Goal: Task Accomplishment & Management: Complete application form

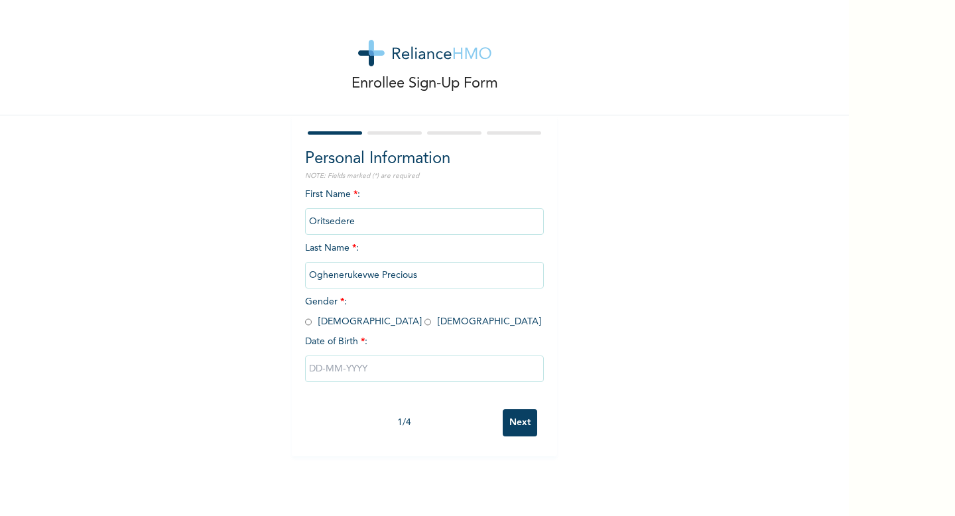
click at [424, 323] on input "radio" at bounding box center [427, 322] width 7 height 13
radio input "true"
drag, startPoint x: 440, startPoint y: 277, endPoint x: 298, endPoint y: 275, distance: 141.9
click at [298, 275] on div "Personal Information NOTE: Fields marked (*) are required First Name * : Oritse…" at bounding box center [424, 285] width 265 height 341
click at [371, 217] on input "Oritsedere" at bounding box center [424, 221] width 239 height 27
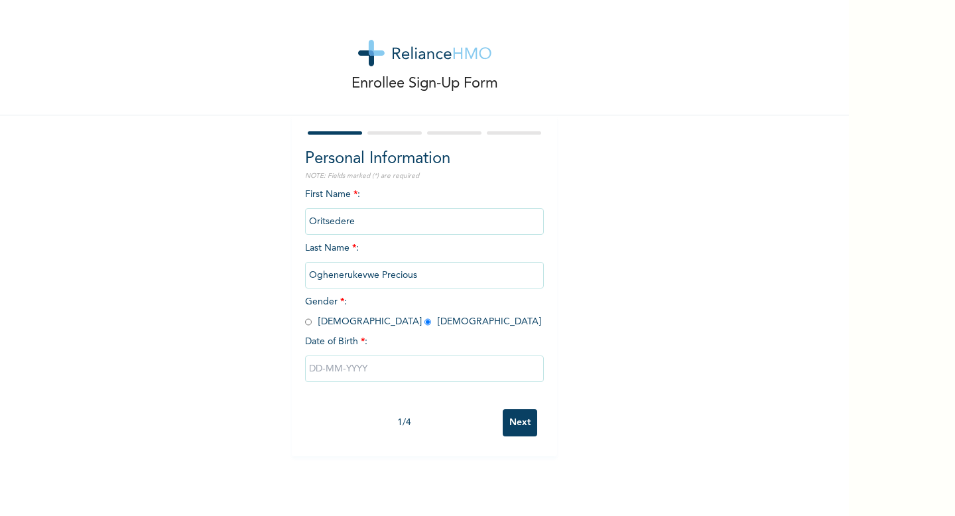
click at [371, 217] on input "Oritsedere" at bounding box center [424, 221] width 239 height 27
click at [360, 216] on input "Oritsedere" at bounding box center [424, 221] width 239 height 27
click at [361, 221] on input "Oritsedere" at bounding box center [424, 221] width 239 height 27
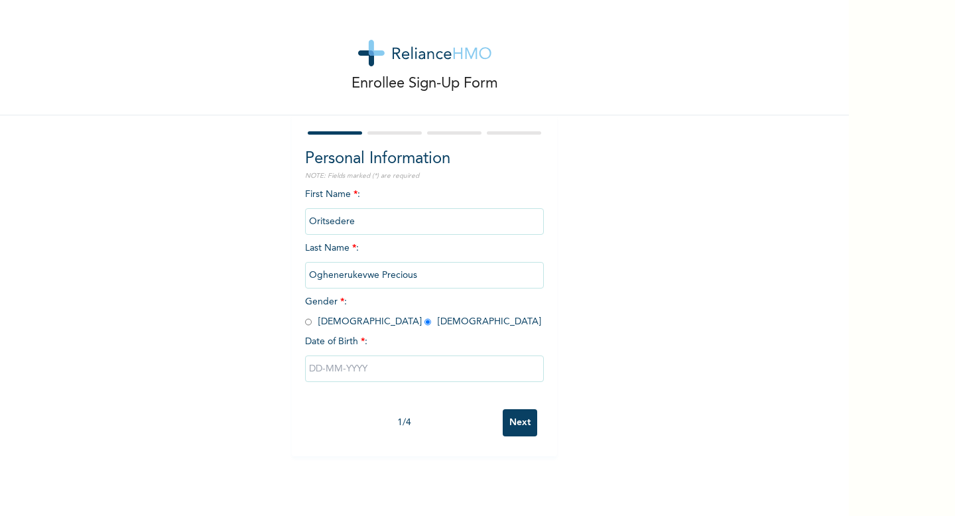
click at [361, 221] on input "Oritsedere" at bounding box center [424, 221] width 239 height 27
click at [366, 216] on input "Oritsedere" at bounding box center [424, 221] width 239 height 27
click at [362, 278] on input "Oghenerukevwe Precious" at bounding box center [424, 275] width 239 height 27
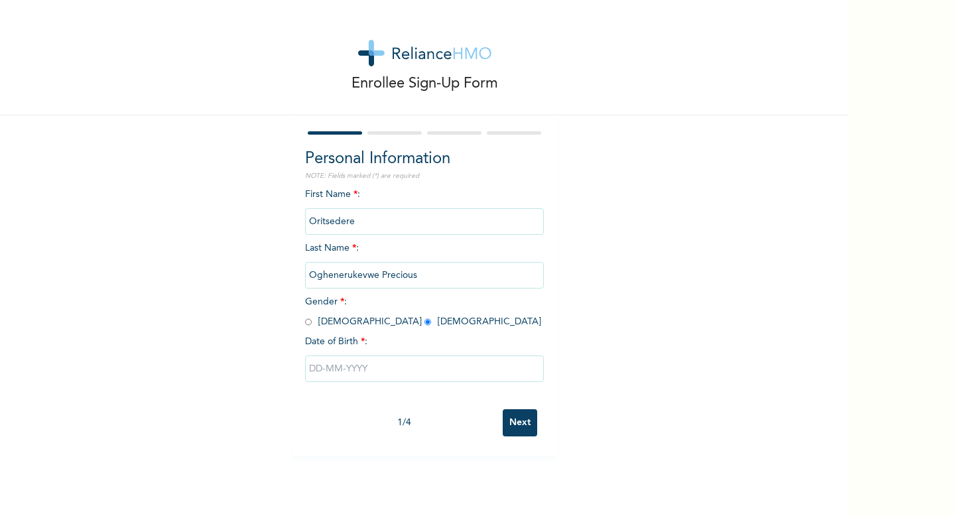
click at [362, 278] on input "Oghenerukevwe Precious" at bounding box center [424, 275] width 239 height 27
click at [410, 274] on input "Oghenerukevwe Precious" at bounding box center [424, 275] width 239 height 27
click at [353, 367] on input "text" at bounding box center [424, 368] width 239 height 27
select select "8"
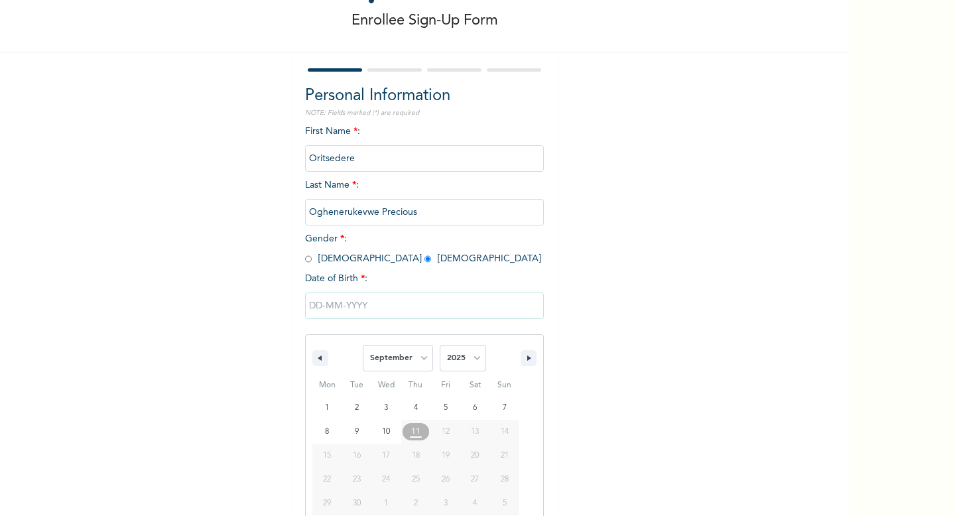
scroll to position [76, 0]
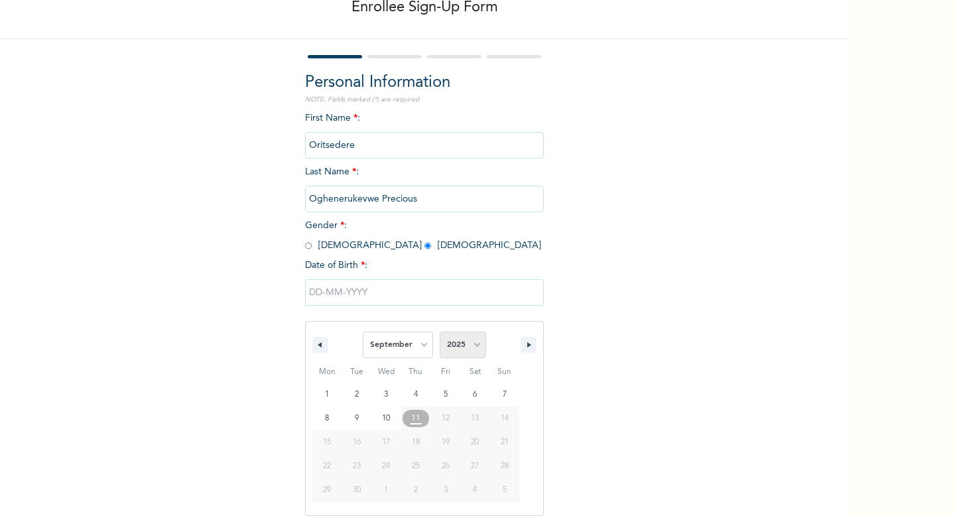
click at [452, 347] on select "2025 2024 2023 2022 2021 2020 2019 2018 2017 2016 2015 2014 2013 2012 2011 2010…" at bounding box center [463, 344] width 46 height 27
select select "1998"
click at [440, 331] on select "2025 2024 2023 2022 2021 2020 2019 2018 2017 2016 2015 2014 2013 2012 2011 2010…" at bounding box center [463, 344] width 46 height 27
click at [415, 341] on select "January February March April May June July August September October November De…" at bounding box center [398, 344] width 70 height 27
select select "3"
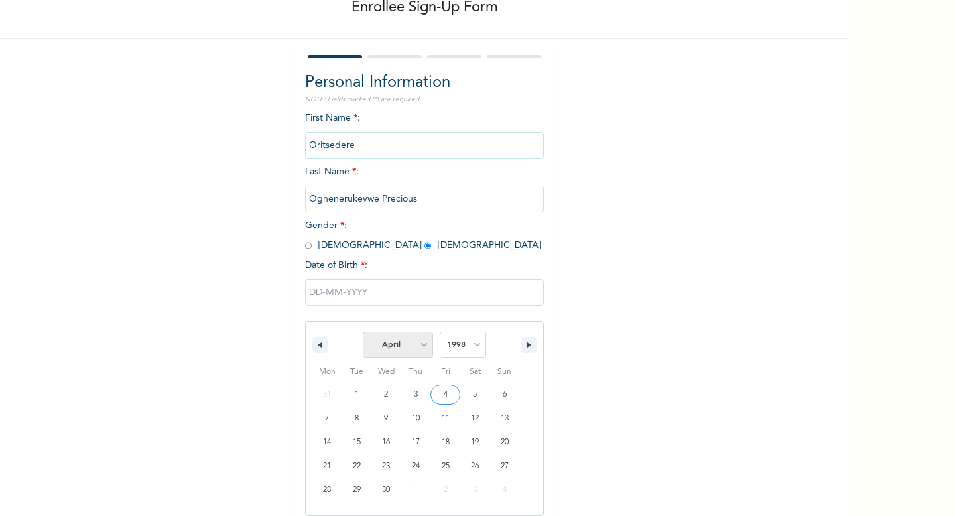
click at [363, 331] on select "January February March April May June July August September October November De…" at bounding box center [398, 344] width 70 height 27
type input "[DATE]"
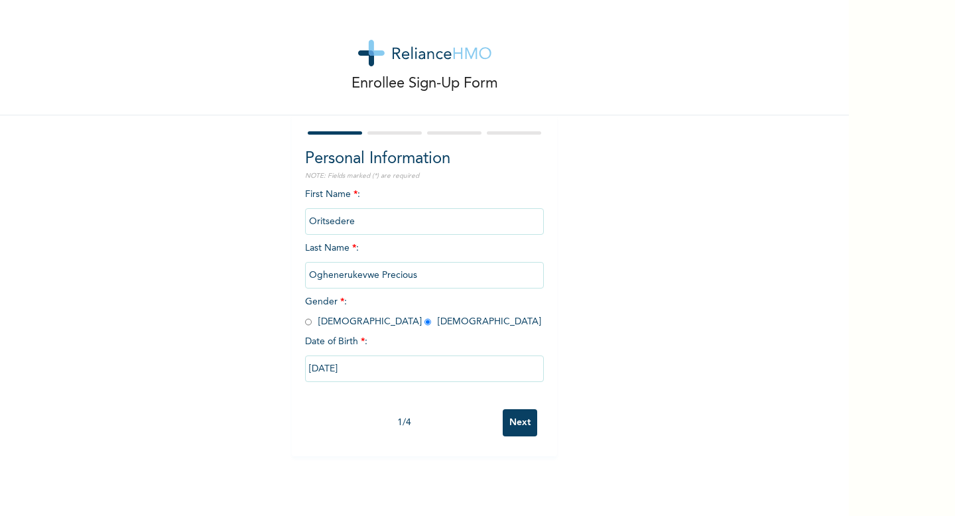
click at [527, 419] on input "Next" at bounding box center [520, 422] width 34 height 27
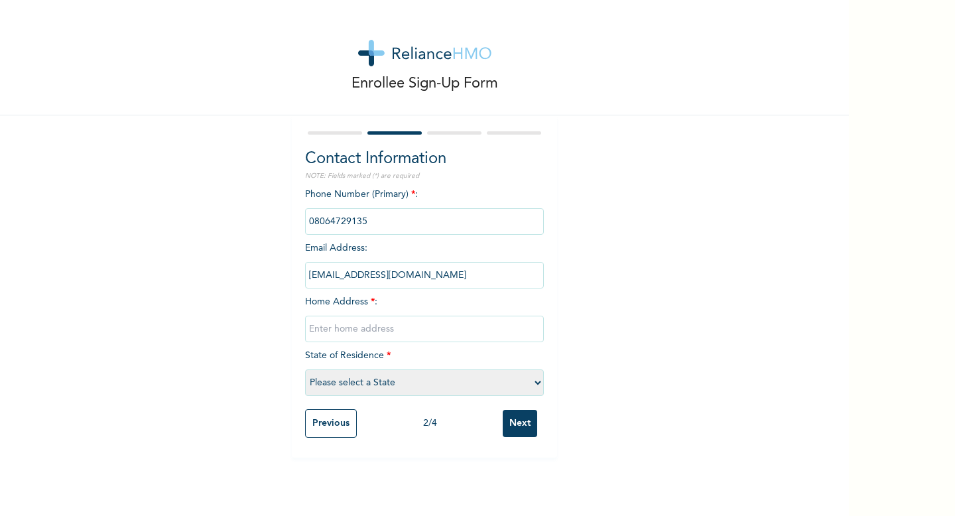
click at [395, 327] on input "text" at bounding box center [424, 329] width 239 height 27
type input "Delta close B, Zone 9, [GEOGRAPHIC_DATA], [GEOGRAPHIC_DATA], [GEOGRAPHIC_DATA]"
select select "15"
click at [517, 424] on input "Next" at bounding box center [520, 423] width 34 height 27
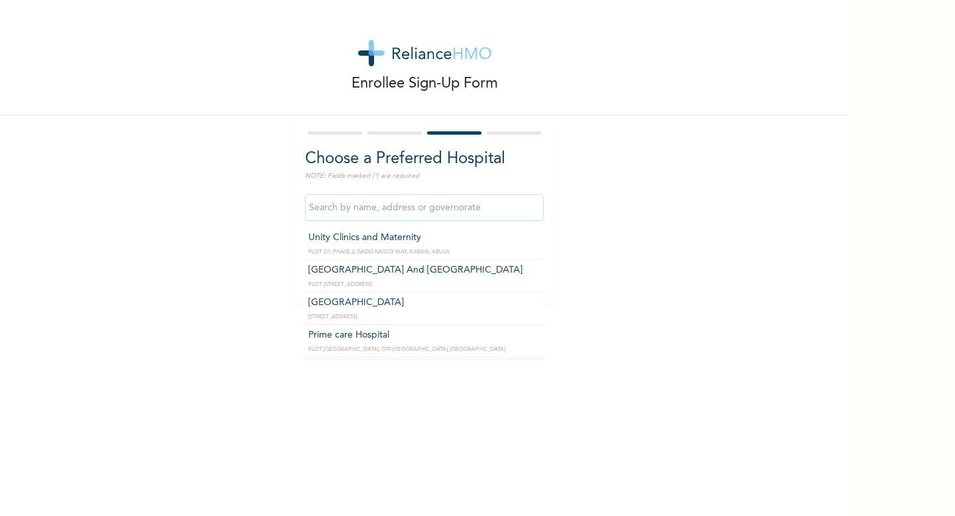
click at [459, 209] on input "text" at bounding box center [424, 207] width 239 height 27
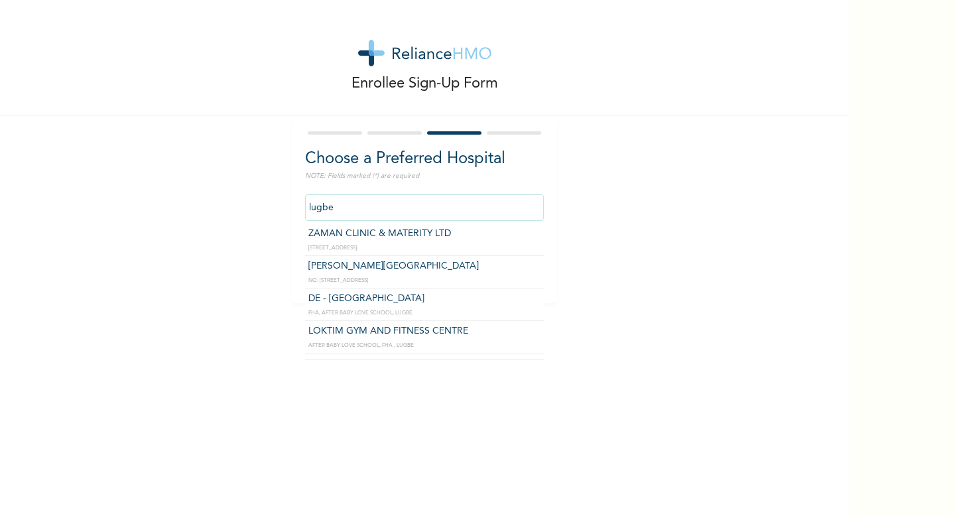
scroll to position [1, 0]
type input "DE - [GEOGRAPHIC_DATA]"
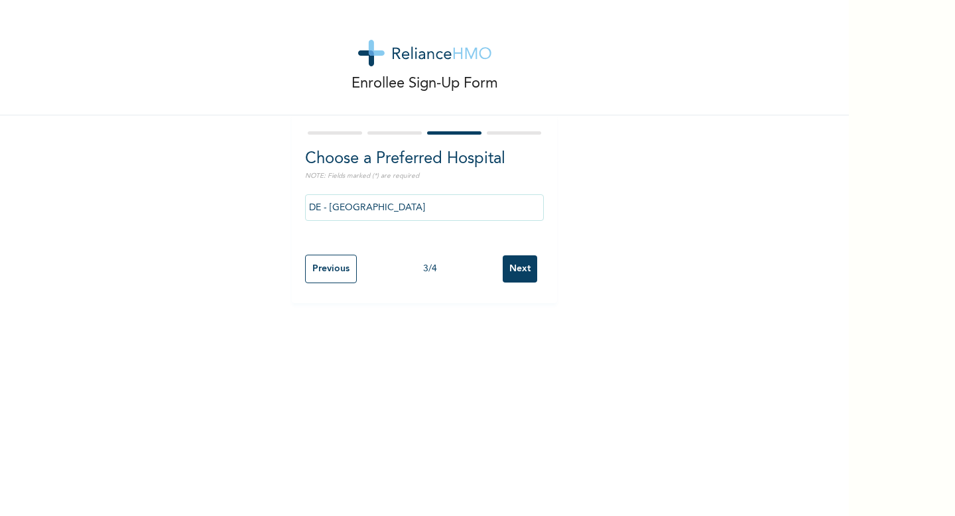
click at [507, 272] on input "Next" at bounding box center [520, 268] width 34 height 27
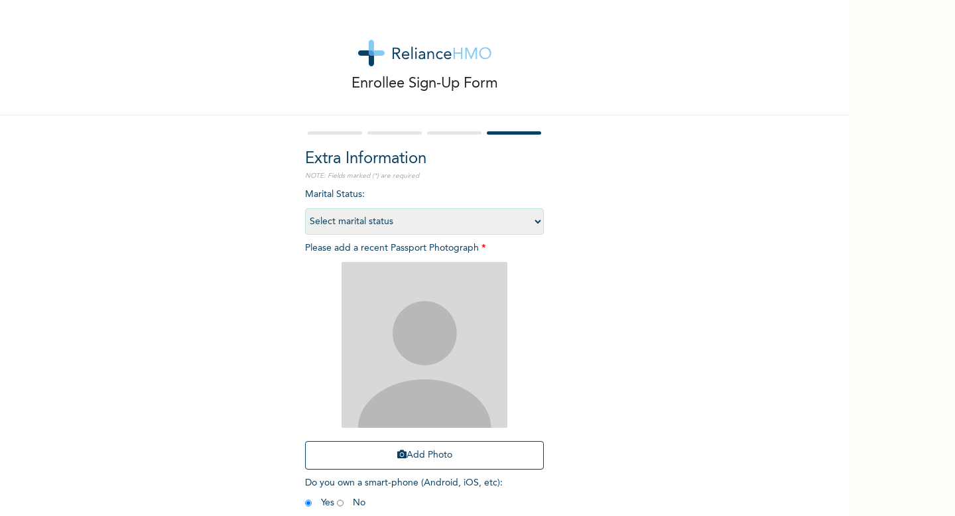
click at [441, 217] on select "Select marital status [DEMOGRAPHIC_DATA] Married [DEMOGRAPHIC_DATA] Widow/[DEMO…" at bounding box center [424, 221] width 239 height 27
select select "1"
click at [305, 208] on select "Select marital status [DEMOGRAPHIC_DATA] Married [DEMOGRAPHIC_DATA] Widow/[DEMO…" at bounding box center [424, 221] width 239 height 27
click at [451, 293] on img at bounding box center [424, 345] width 166 height 166
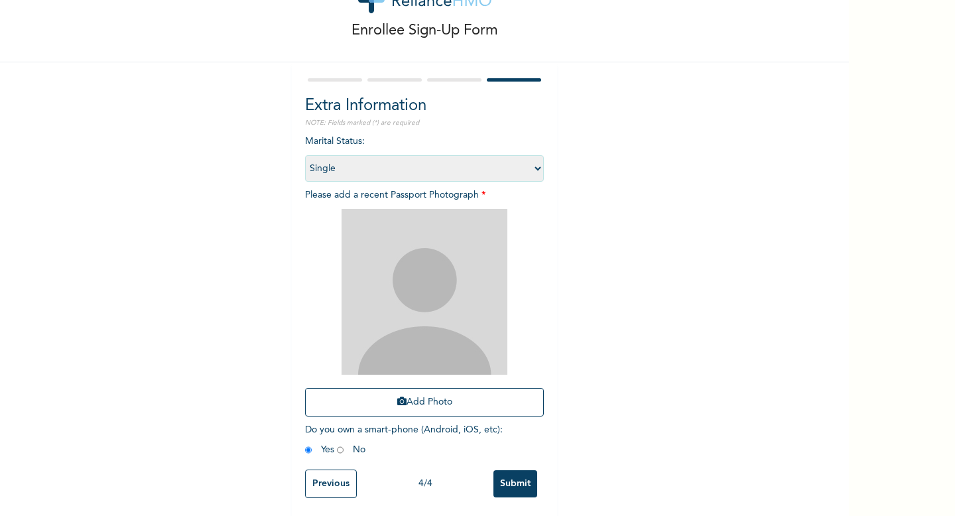
scroll to position [56, 0]
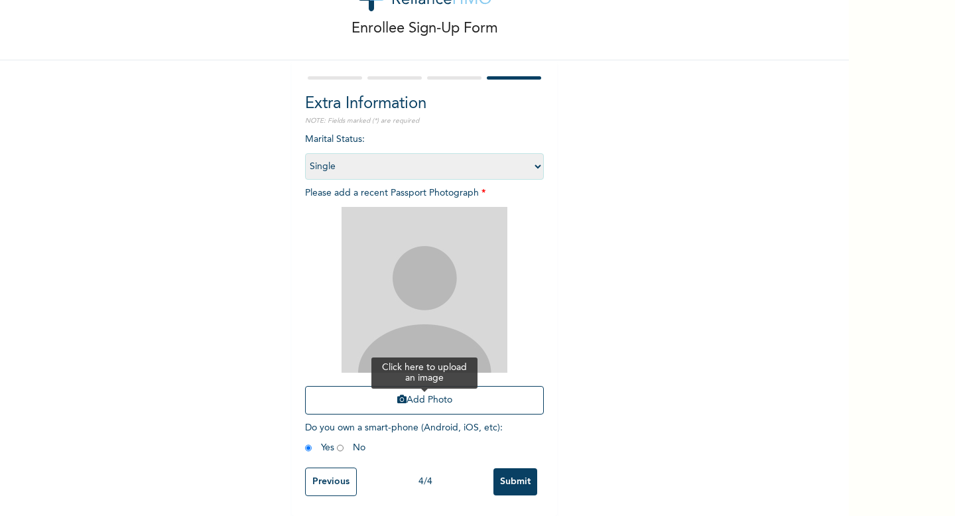
click at [415, 392] on button "Add Photo" at bounding box center [424, 400] width 239 height 29
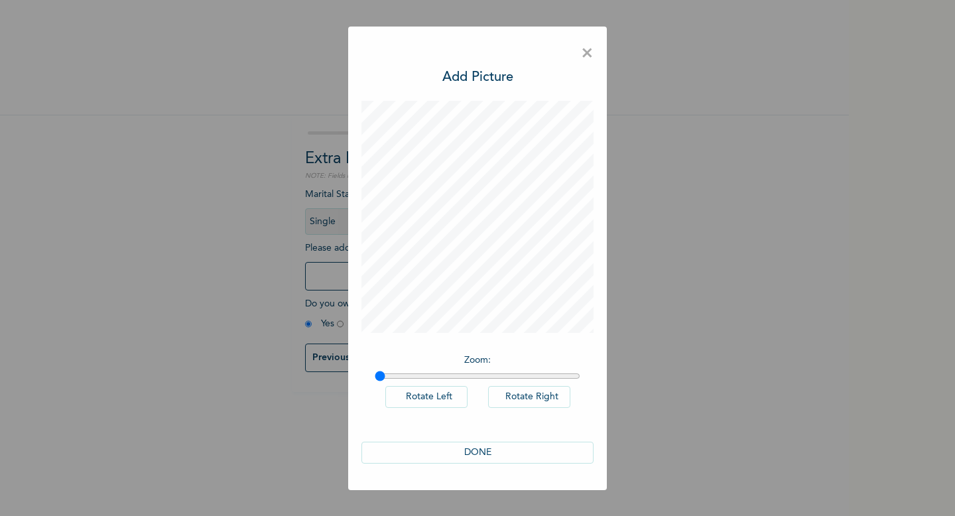
scroll to position [0, 0]
click at [487, 449] on button "DONE" at bounding box center [477, 453] width 232 height 22
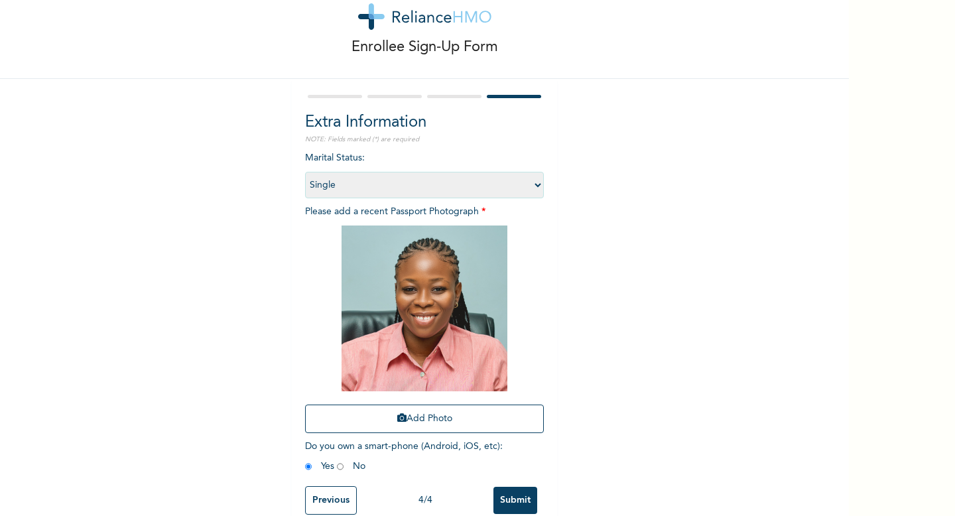
scroll to position [56, 0]
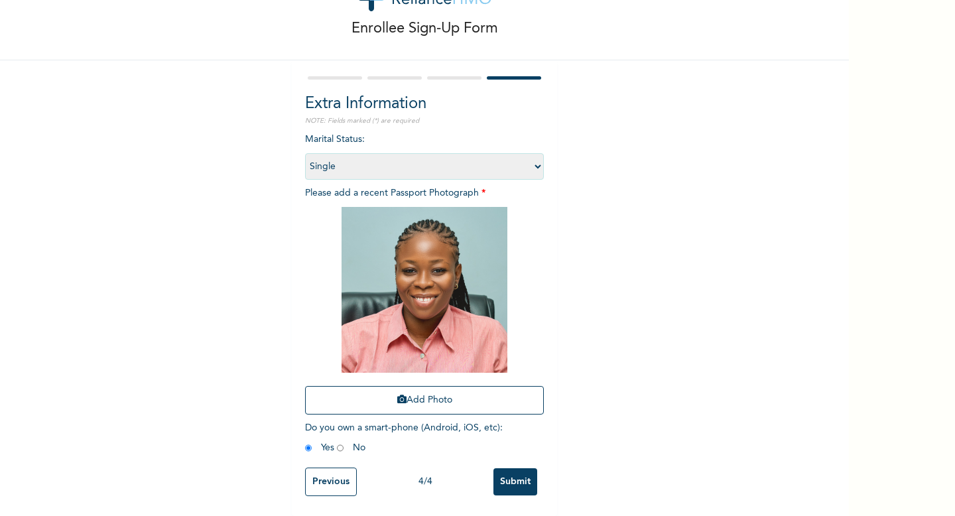
click at [512, 475] on input "Submit" at bounding box center [515, 481] width 44 height 27
